Goal: Entertainment & Leisure: Consume media (video, audio)

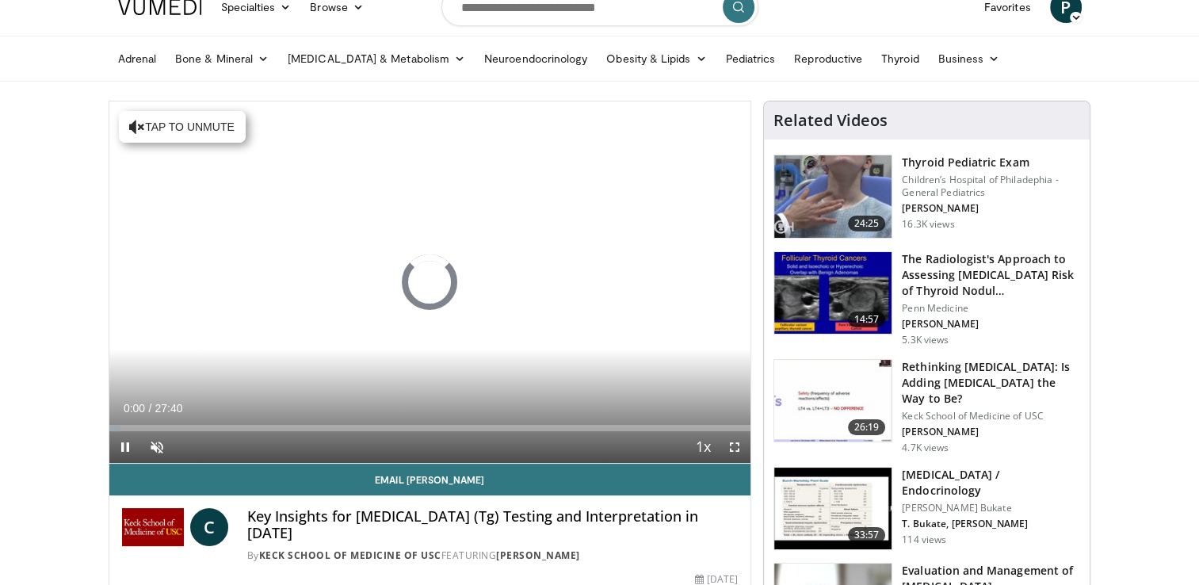
scroll to position [60, 0]
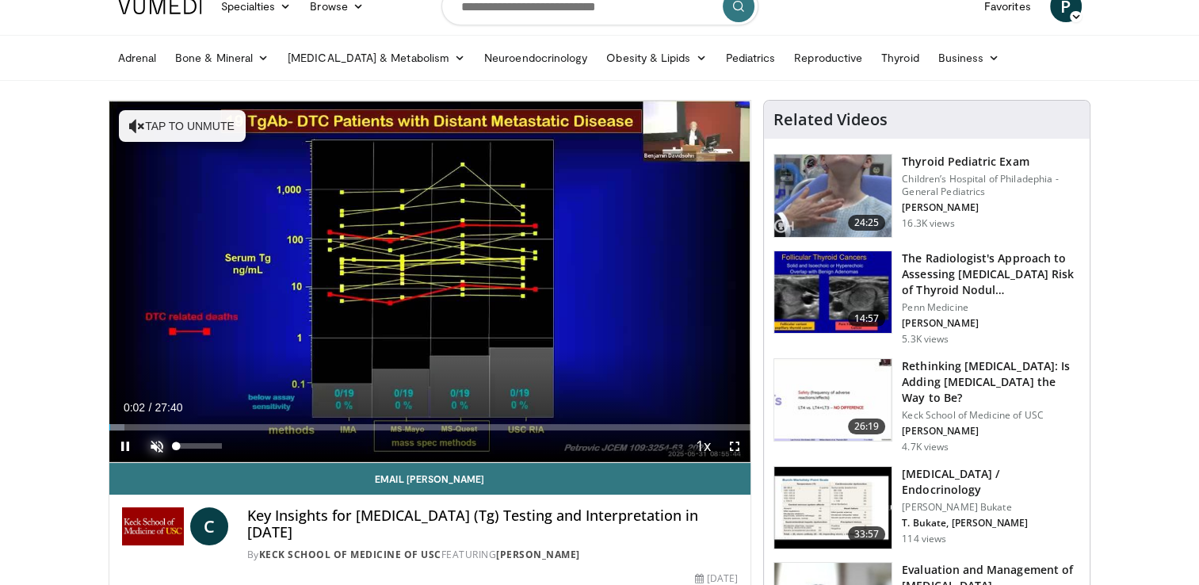
click at [161, 443] on span "Video Player" at bounding box center [157, 446] width 32 height 32
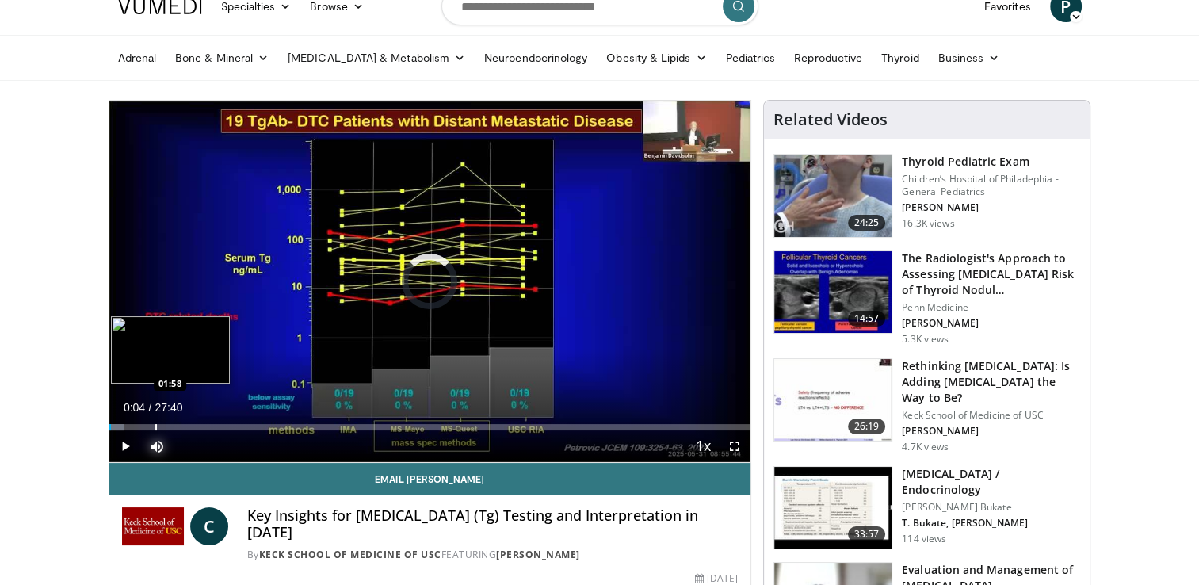
click at [154, 421] on div "Loaded : 2.39% 00:04 01:58" at bounding box center [430, 422] width 642 height 15
click at [204, 424] on div "Progress Bar" at bounding box center [205, 427] width 2 height 6
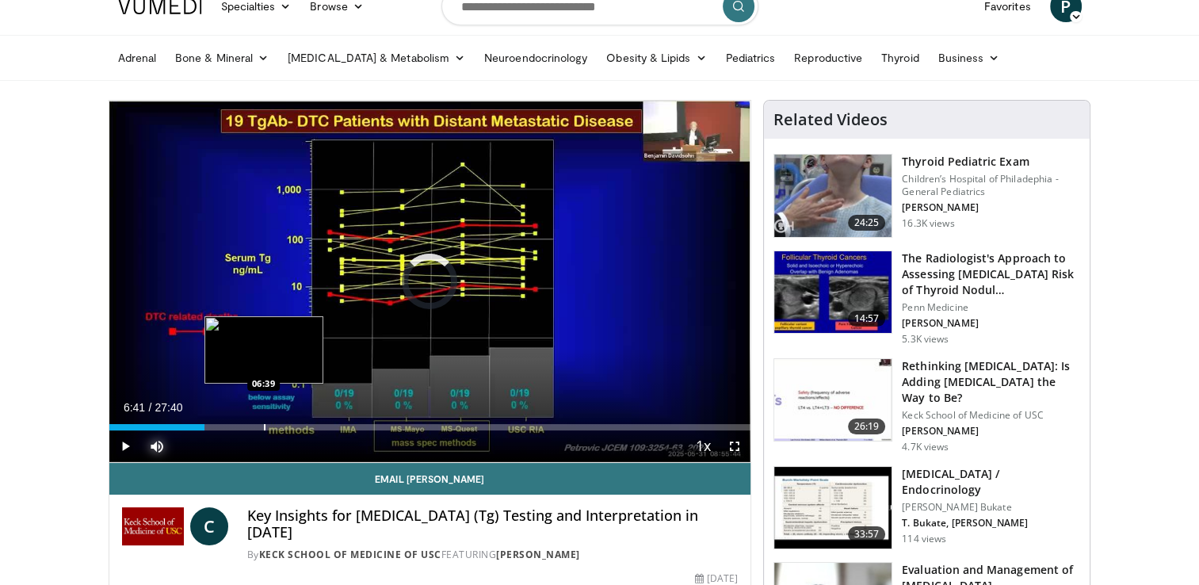
click at [263, 418] on div "Loaded : 0.00% 06:41 06:39" at bounding box center [430, 422] width 642 height 15
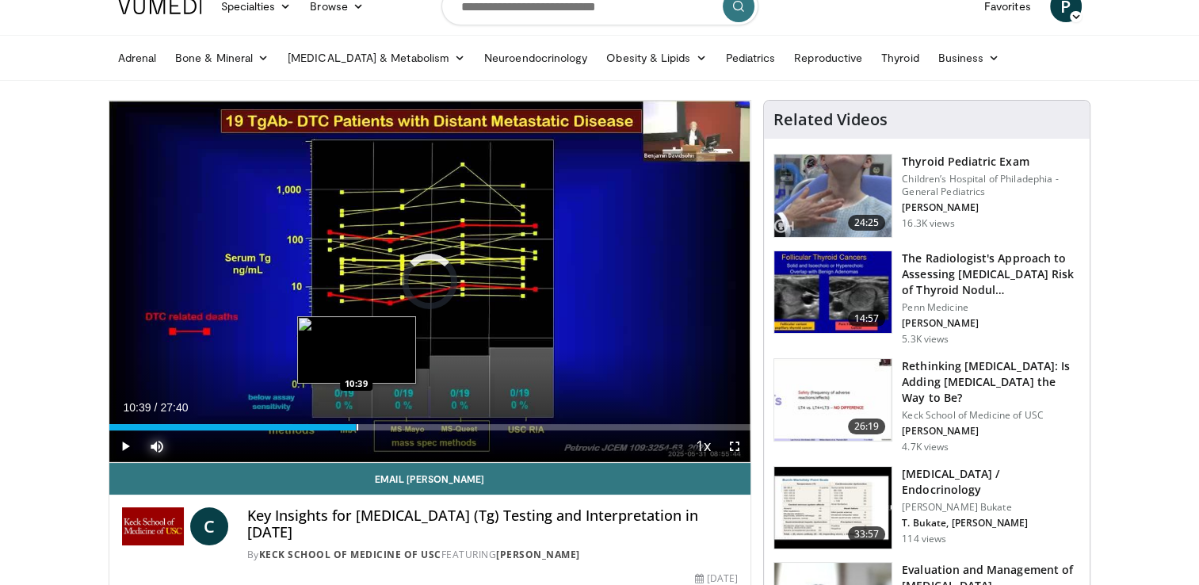
click at [356, 424] on div "Progress Bar" at bounding box center [357, 427] width 2 height 6
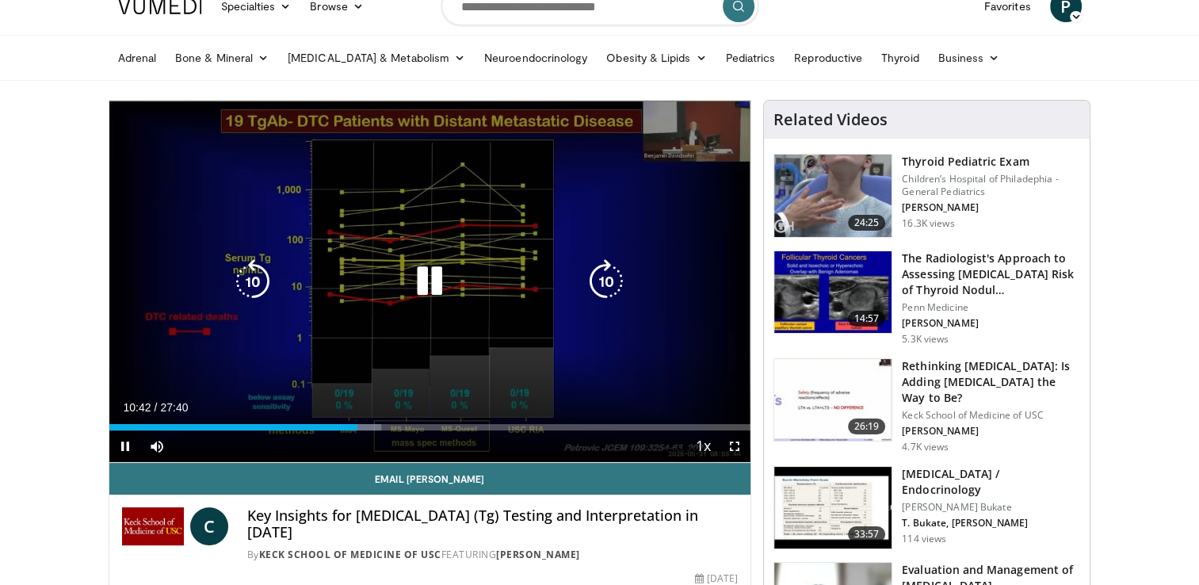
click at [422, 275] on icon "Video Player" at bounding box center [429, 281] width 44 height 44
